Goal: Task Accomplishment & Management: Manage account settings

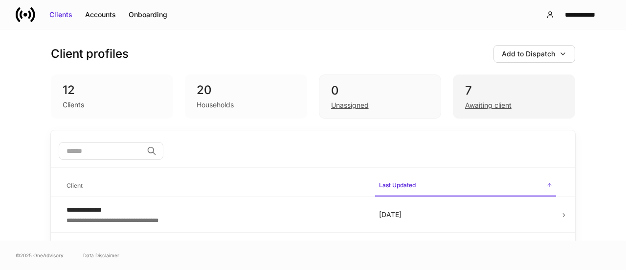
click at [459, 109] on div "7 Awaiting client" at bounding box center [514, 96] width 122 height 44
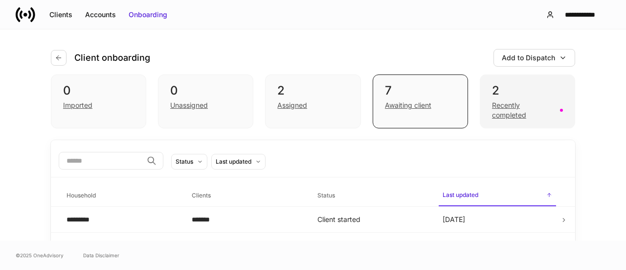
click at [503, 116] on div "Recently completed" at bounding box center [523, 110] width 62 height 20
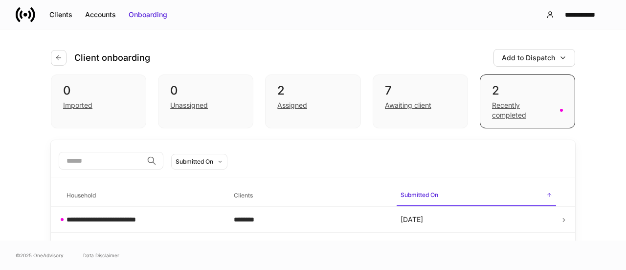
scroll to position [18, 0]
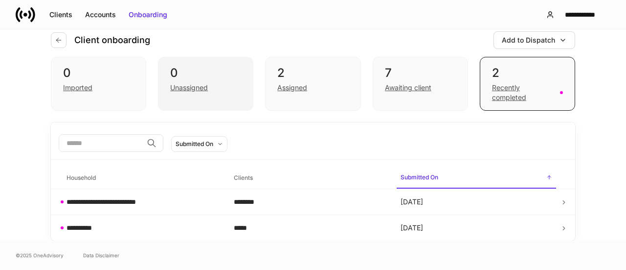
click at [202, 99] on div "0 Unassigned" at bounding box center [205, 84] width 95 height 54
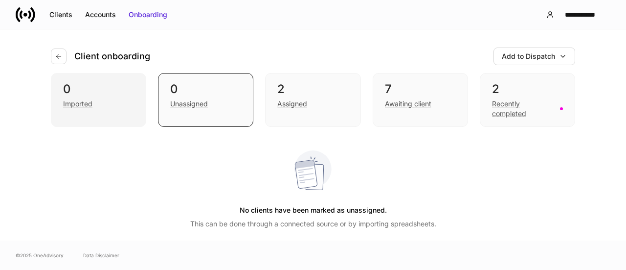
click at [99, 92] on div "0" at bounding box center [98, 89] width 71 height 16
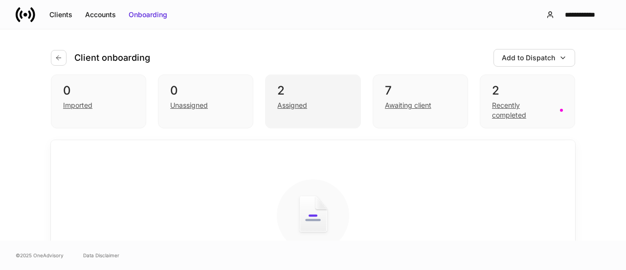
click at [286, 109] on div "Assigned" at bounding box center [292, 105] width 30 height 10
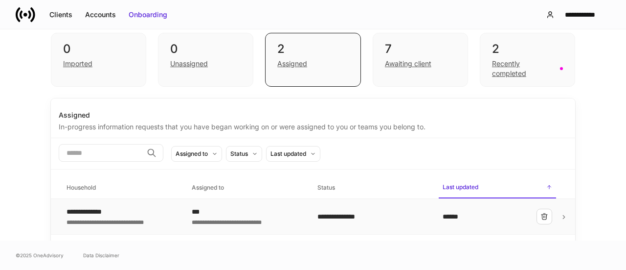
scroll to position [71, 0]
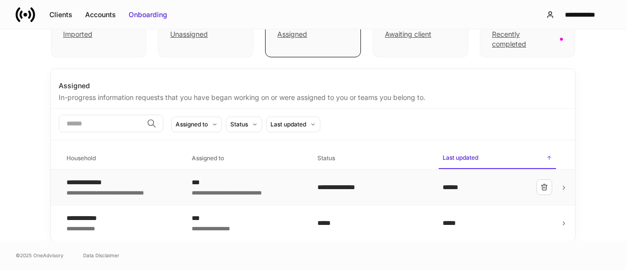
click at [255, 192] on div "**********" at bounding box center [247, 192] width 110 height 10
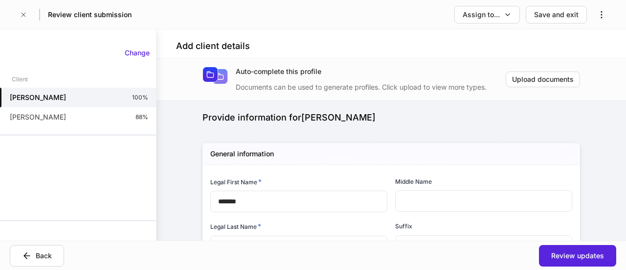
type input "*****"
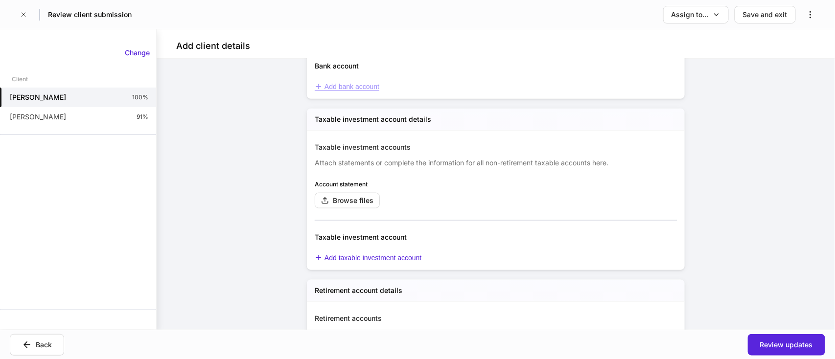
scroll to position [1500, 0]
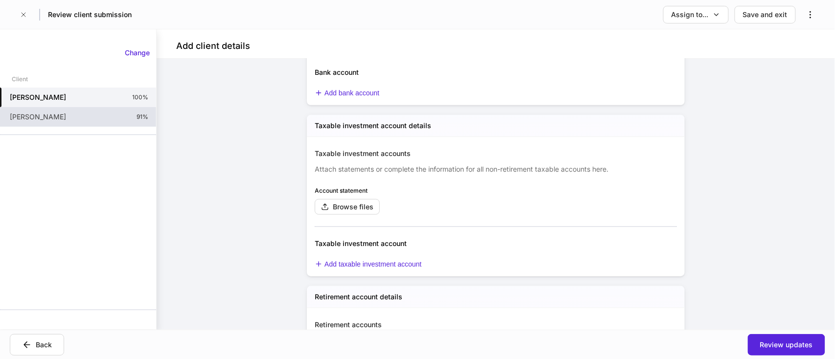
click at [43, 117] on p "[PERSON_NAME]" at bounding box center [38, 117] width 56 height 10
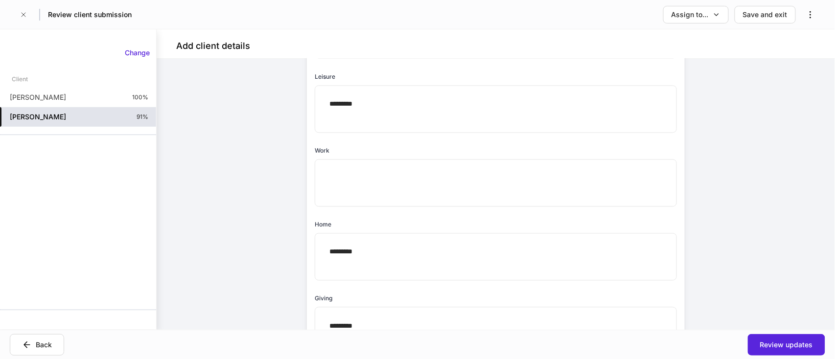
scroll to position [587, 0]
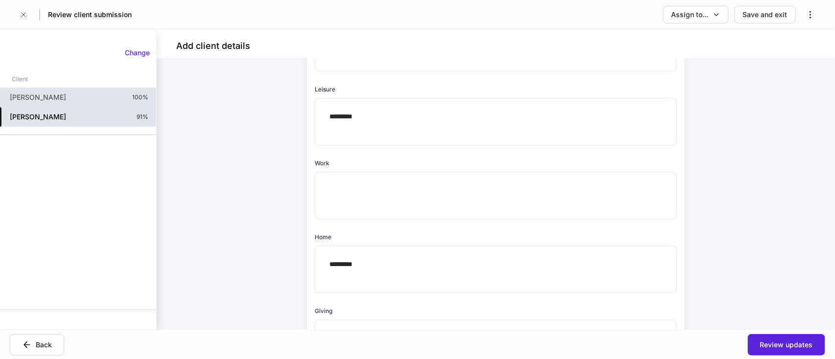
click at [56, 100] on p "[PERSON_NAME]" at bounding box center [38, 97] width 56 height 10
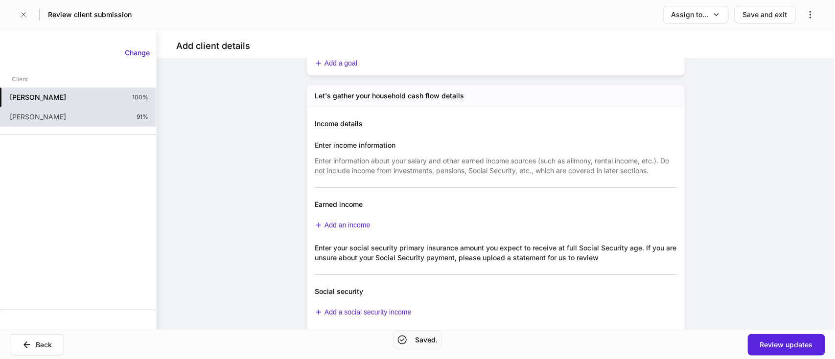
scroll to position [1044, 0]
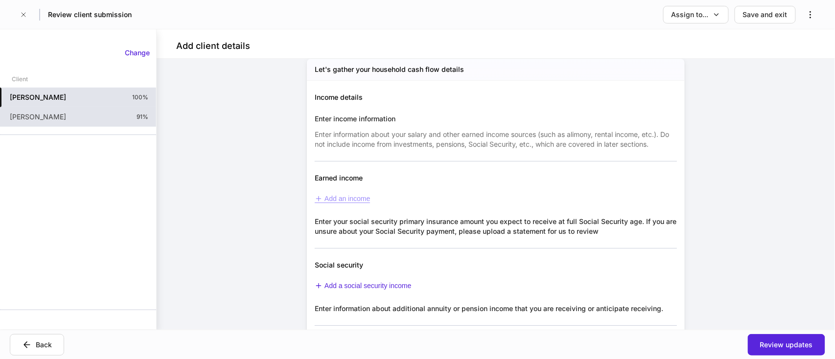
click at [332, 202] on div "Add an income" at bounding box center [342, 199] width 55 height 8
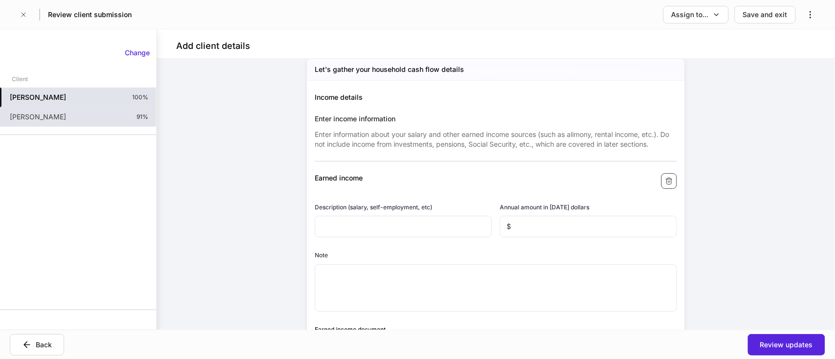
click at [626, 176] on button "button" at bounding box center [669, 181] width 16 height 16
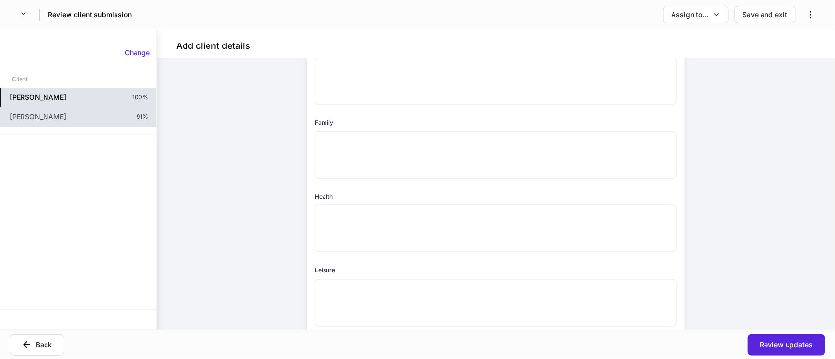
scroll to position [391, 0]
click at [626, 8] on button "Assign to..." at bounding box center [696, 15] width 66 height 18
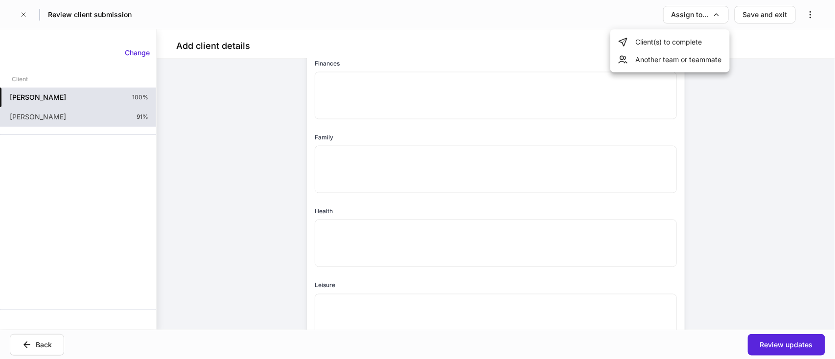
click at [25, 15] on div at bounding box center [417, 179] width 835 height 359
click at [23, 14] on icon "button" at bounding box center [24, 15] width 8 height 8
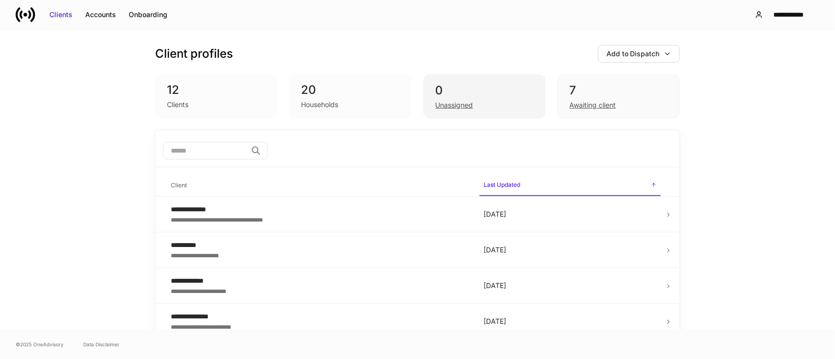
click at [459, 98] on div "Unassigned" at bounding box center [484, 104] width 98 height 12
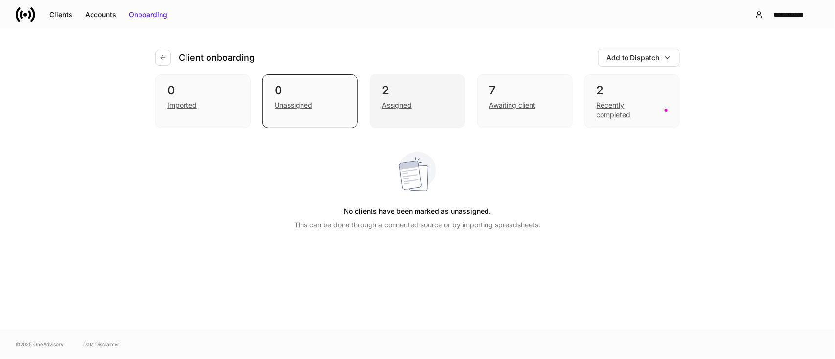
click at [402, 94] on div "2" at bounding box center [417, 91] width 71 height 16
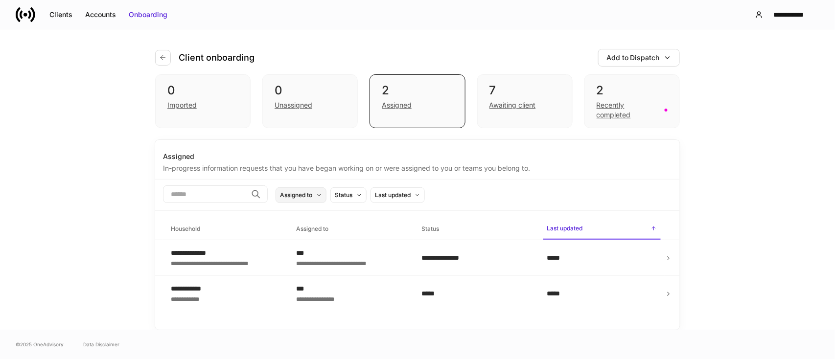
click at [312, 193] on div "Assigned to" at bounding box center [296, 194] width 32 height 9
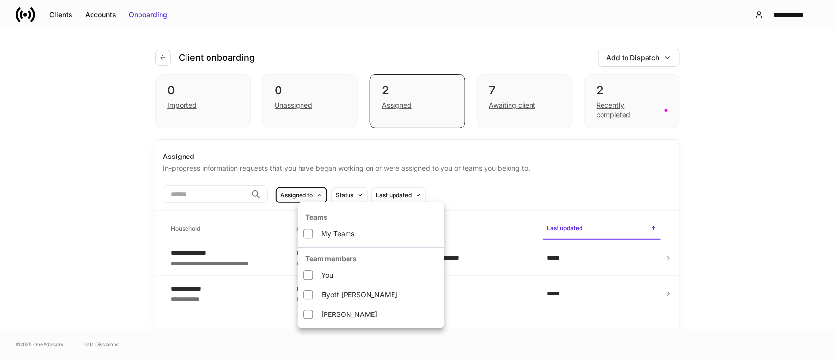
click at [358, 171] on div at bounding box center [417, 179] width 835 height 359
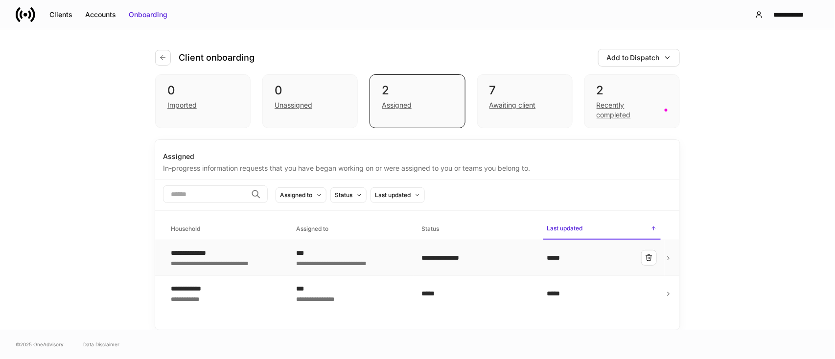
click at [219, 255] on div "**********" at bounding box center [219, 253] width 97 height 10
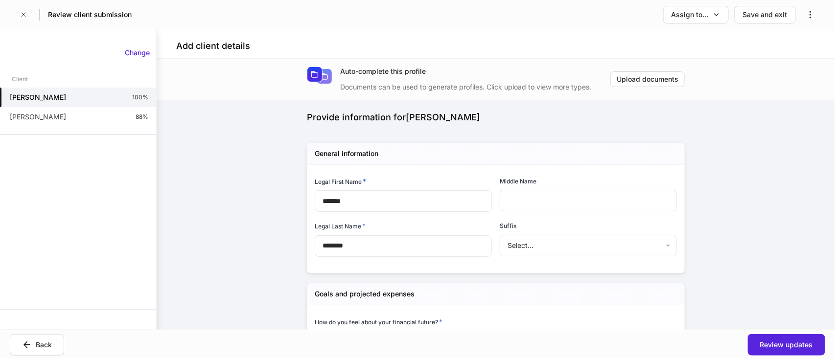
type input "*****"
click at [626, 16] on icon "button" at bounding box center [810, 15] width 10 height 10
click at [626, 12] on div at bounding box center [417, 179] width 835 height 359
click at [626, 16] on icon "button" at bounding box center [716, 15] width 8 height 8
click at [626, 62] on li "Another team or teammate" at bounding box center [669, 60] width 119 height 18
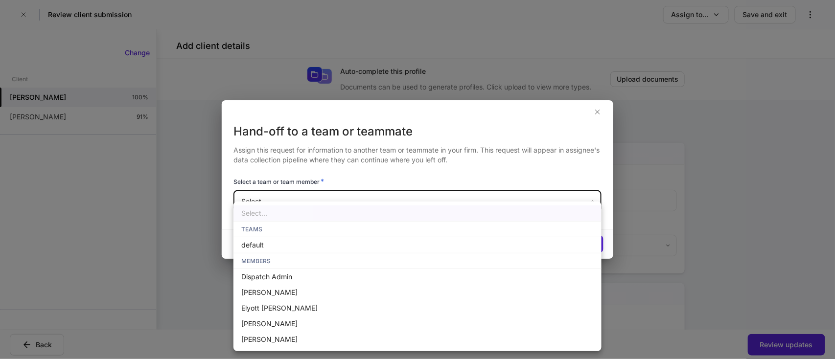
click at [347, 203] on body "Review client submission Assign to... Save and exit Add client details Auto-com…" at bounding box center [417, 179] width 835 height 359
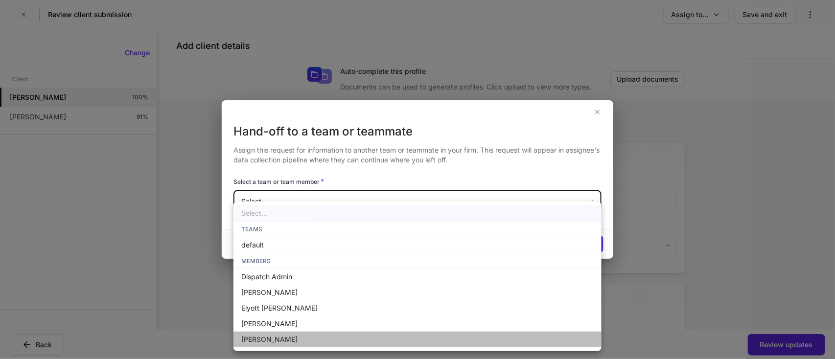
click at [291, 269] on li "[PERSON_NAME]" at bounding box center [417, 340] width 368 height 16
type input "**********"
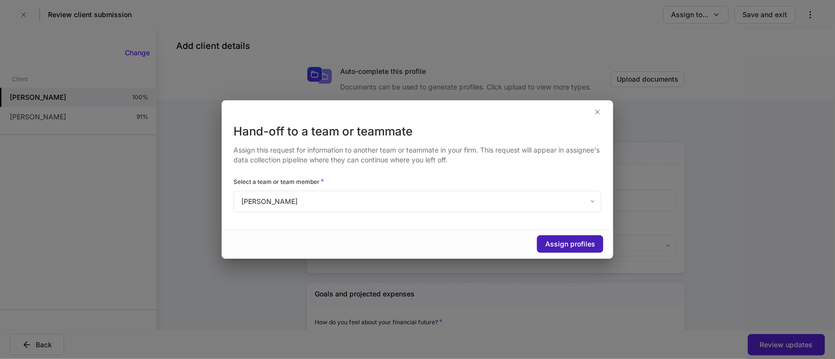
click at [549, 242] on div "Assign profiles" at bounding box center [570, 244] width 50 height 10
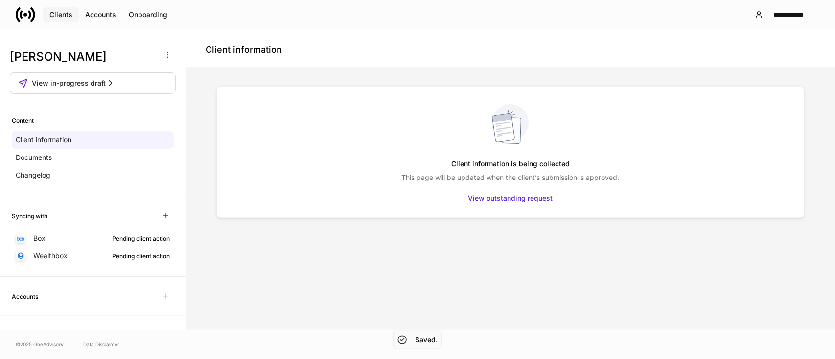
click at [56, 18] on div "Clients" at bounding box center [60, 15] width 23 height 10
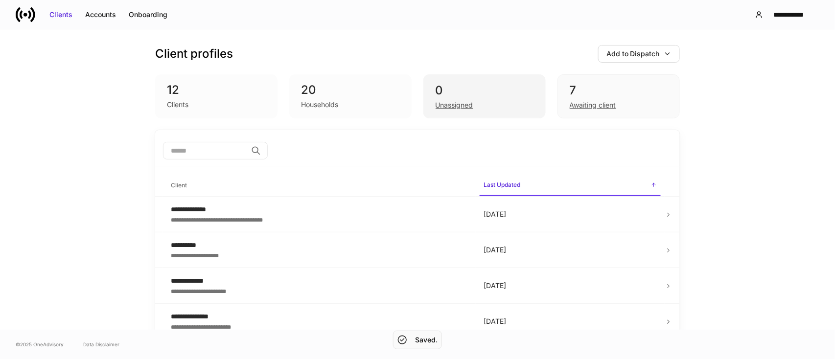
click at [477, 96] on div "0" at bounding box center [484, 91] width 98 height 16
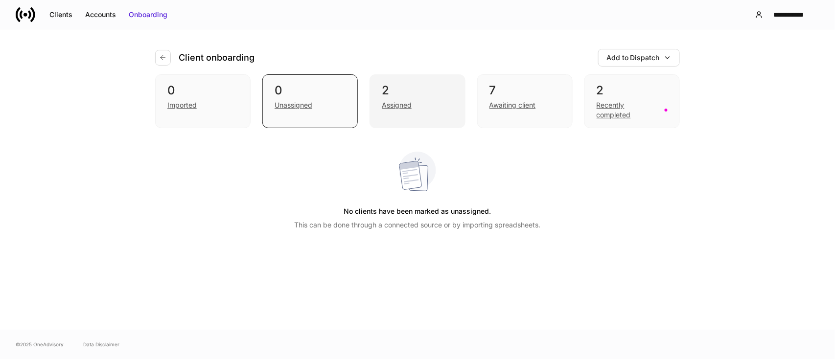
click at [429, 103] on div "Assigned" at bounding box center [417, 104] width 71 height 12
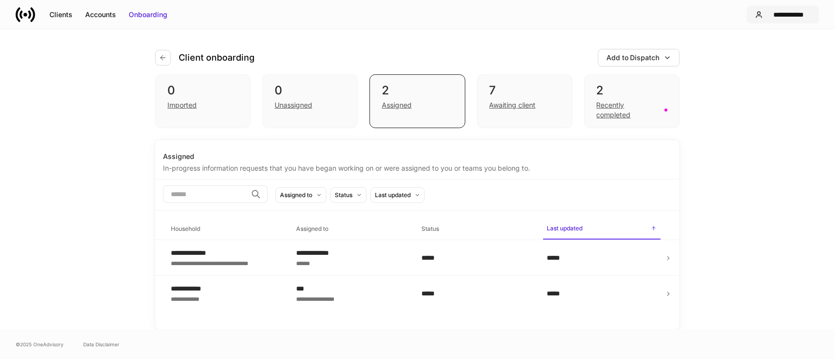
click at [626, 14] on div "**********" at bounding box center [789, 15] width 44 height 10
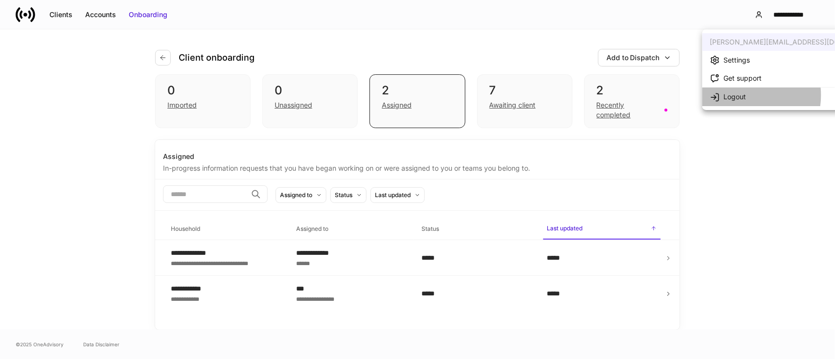
click at [626, 95] on div "Logout" at bounding box center [735, 97] width 23 height 10
